Goal: Task Accomplishment & Management: Manage account settings

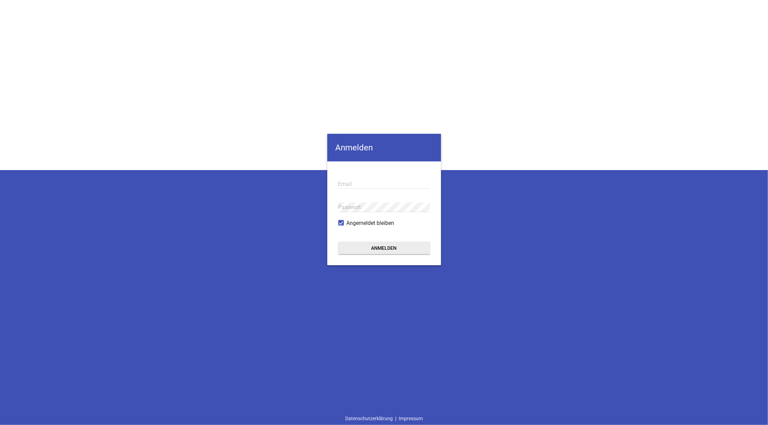
type input "[PERSON_NAME][EMAIL_ADDRESS][DOMAIN_NAME]"
click at [384, 246] on button "Anmelden" at bounding box center [384, 247] width 92 height 12
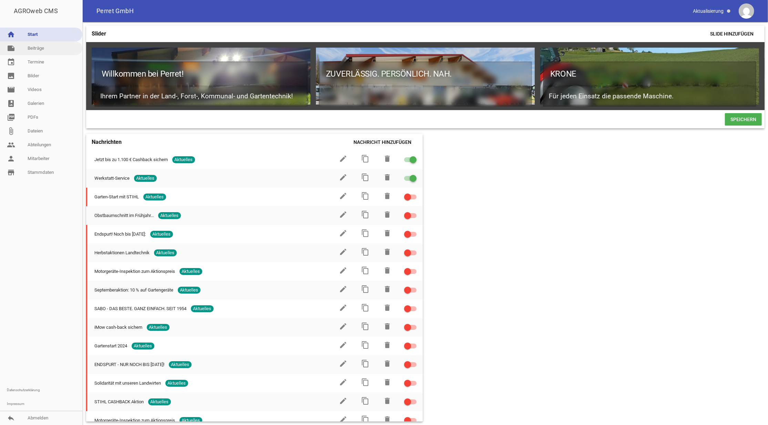
click at [30, 50] on link "note Beiträge" at bounding box center [41, 48] width 82 height 14
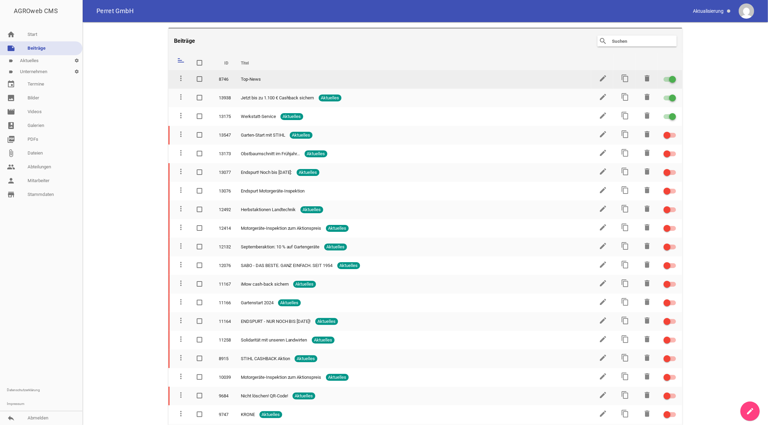
click at [601, 73] on td "edit" at bounding box center [602, 79] width 22 height 19
click at [600, 79] on icon "edit" at bounding box center [603, 78] width 8 height 8
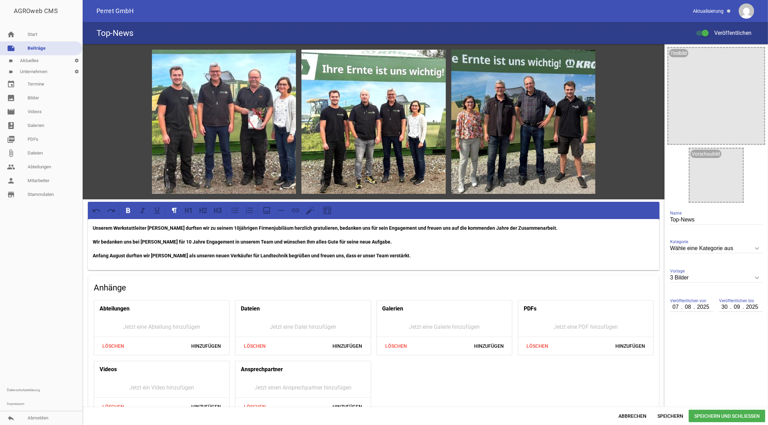
click at [126, 255] on strong "Anfang August durften wir [PERSON_NAME] als unseren neuen Verkäufer für Landtec…" at bounding box center [252, 256] width 318 height 6
click at [534, 234] on div "Unserem Werkstattleiter [PERSON_NAME] durften wir zu seinem 10jährigen Firmenju…" at bounding box center [374, 244] width 572 height 51
click at [310, 254] on strong "Anfang August konnten wir [PERSON_NAME] als unseren neuen Verkäufer für Landtec…" at bounding box center [253, 256] width 320 height 6
click at [345, 256] on strong "Anfang August konnten wir [PERSON_NAME] als unseren neuen Verkäufer für Landtec…" at bounding box center [253, 256] width 320 height 6
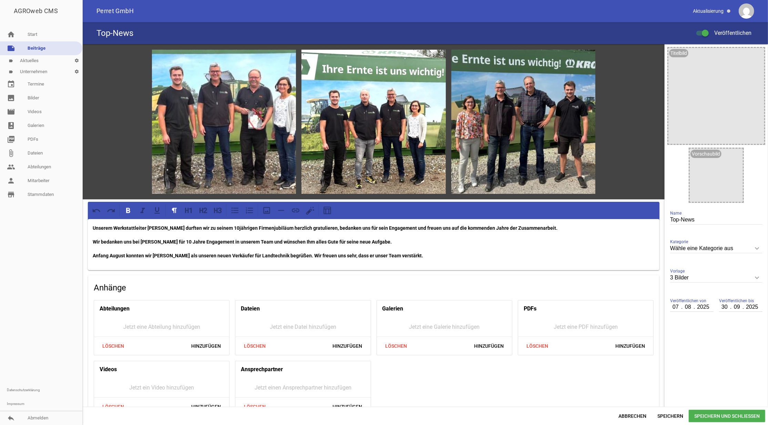
drag, startPoint x: 374, startPoint y: 254, endPoint x: 376, endPoint y: 258, distance: 4.7
click at [373, 254] on strong "Anfang August konnten wir [PERSON_NAME] als unseren neuen Verkäufer für Landtec…" at bounding box center [258, 256] width 331 height 6
click at [547, 243] on p "Wir bedanken uns bei [PERSON_NAME] für 10 Jahre Engagement in unserem Team und …" at bounding box center [374, 241] width 562 height 8
click at [738, 411] on span "Speichern und Schließen" at bounding box center [727, 415] width 77 height 12
